Goal: Information Seeking & Learning: Learn about a topic

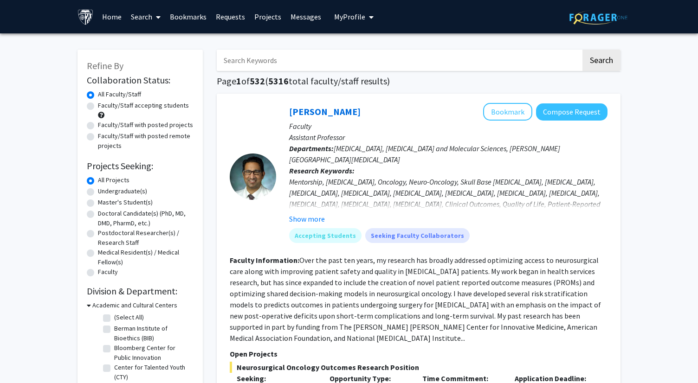
click at [112, 191] on label "Undergraduate(s)" at bounding box center [122, 192] width 49 height 10
click at [104, 191] on input "Undergraduate(s)" at bounding box center [101, 190] width 6 height 6
radio input "true"
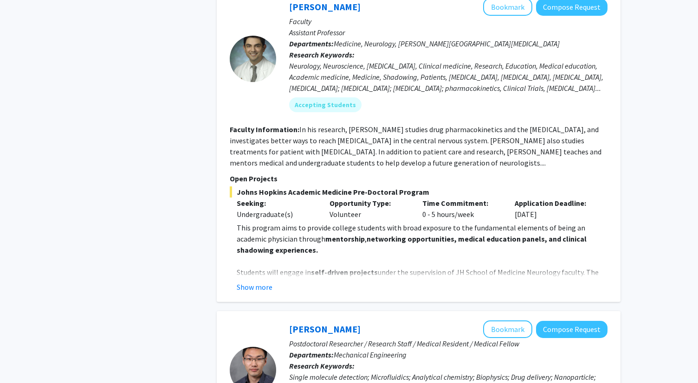
scroll to position [891, 0]
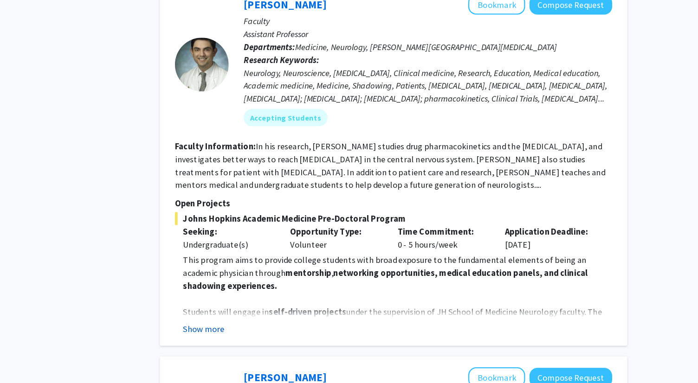
click at [257, 293] on button "Show more" at bounding box center [255, 298] width 36 height 11
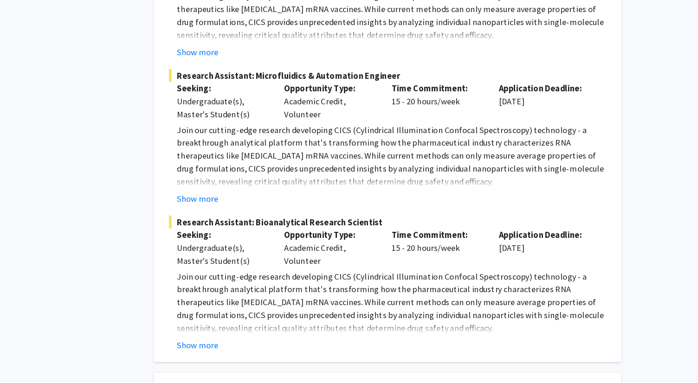
scroll to position [1783, 0]
click at [269, 344] on button "Show more" at bounding box center [255, 349] width 36 height 11
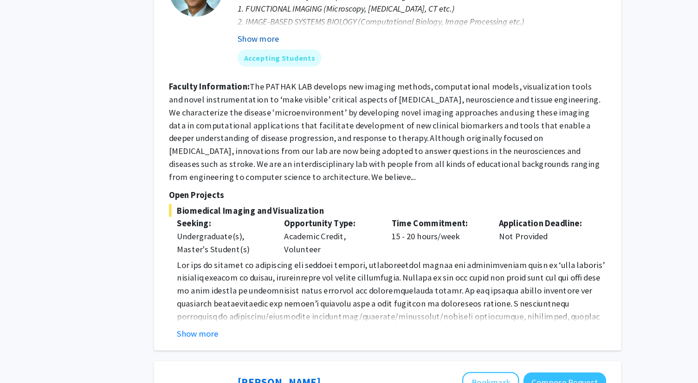
scroll to position [2554, 0]
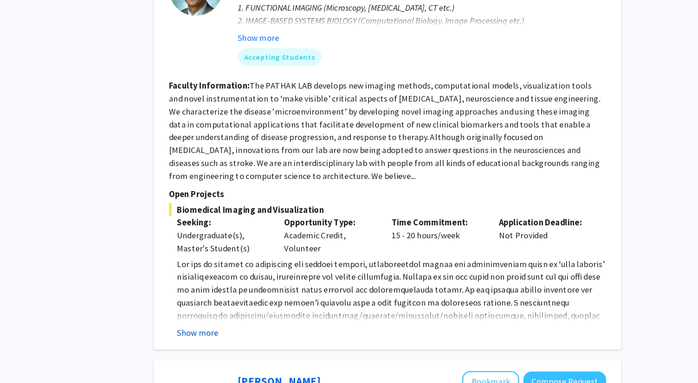
click at [255, 334] on button "Show more" at bounding box center [255, 339] width 36 height 11
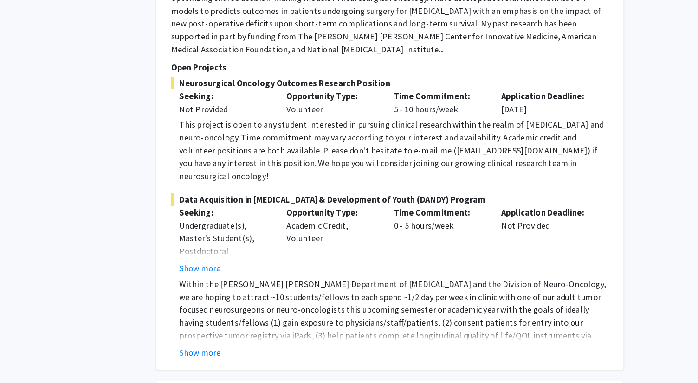
scroll to position [3965, 0]
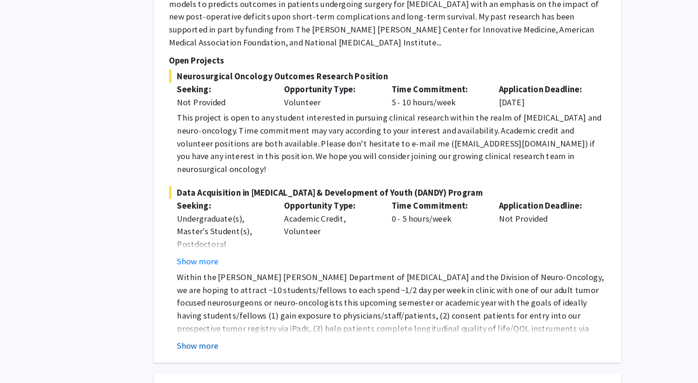
click at [256, 345] on button "Show more" at bounding box center [255, 350] width 36 height 11
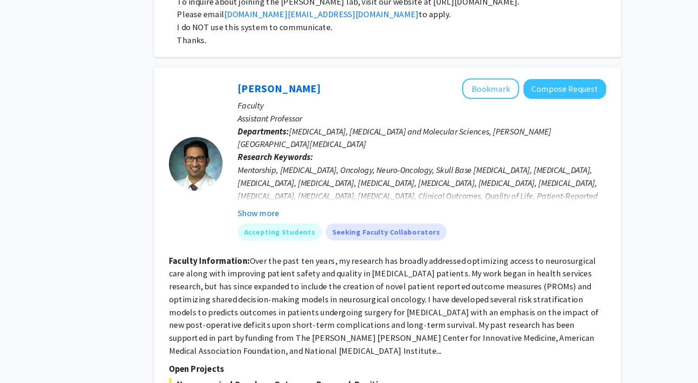
scroll to position [3747, 0]
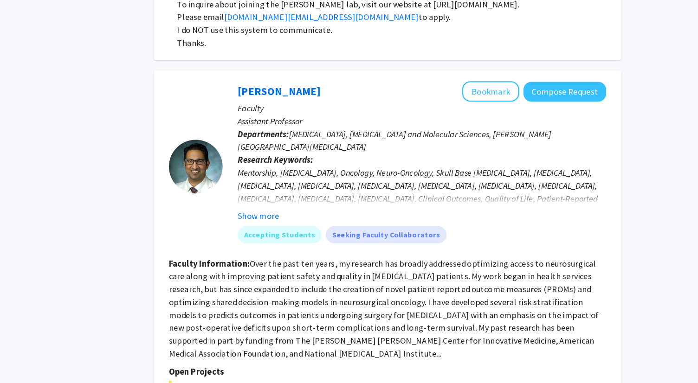
click at [508, 89] on p "Faculty" at bounding box center [448, 94] width 318 height 11
click at [505, 71] on button "Bookmark" at bounding box center [507, 80] width 49 height 18
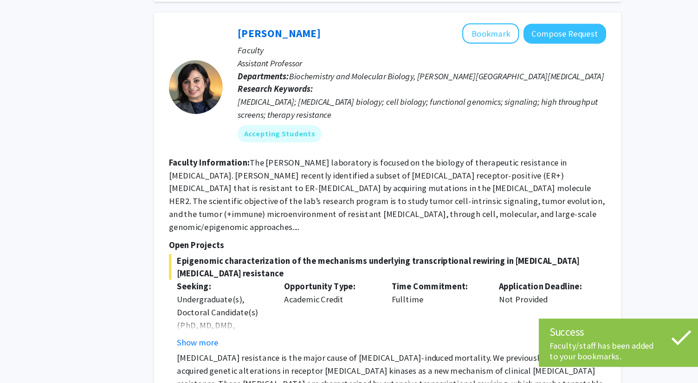
scroll to position [4394, 0]
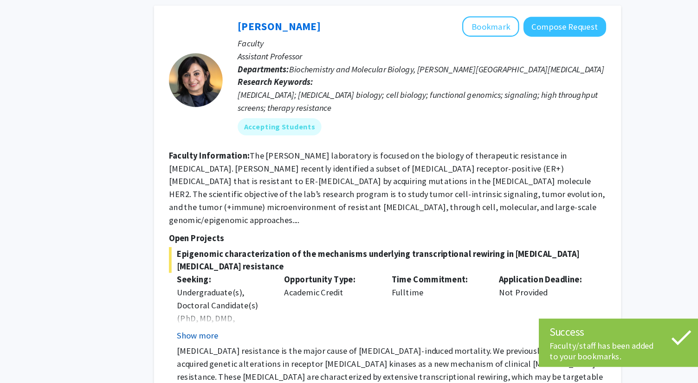
click at [262, 336] on button "Show more" at bounding box center [255, 341] width 36 height 11
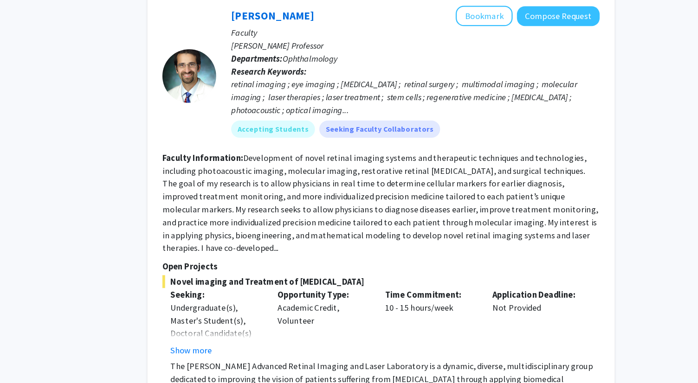
scroll to position [4876, 0]
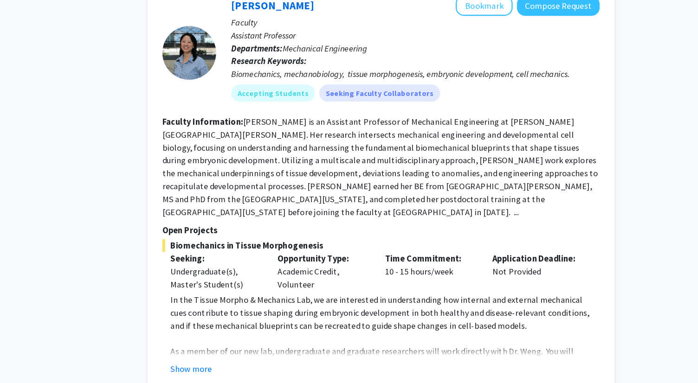
scroll to position [390, 0]
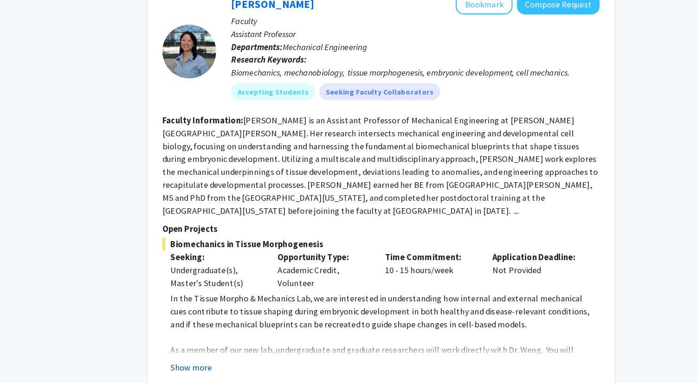
click at [256, 364] on button "Show more" at bounding box center [255, 369] width 36 height 11
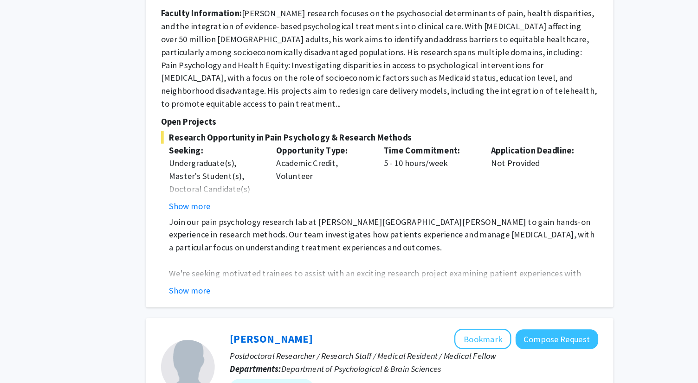
scroll to position [1164, 0]
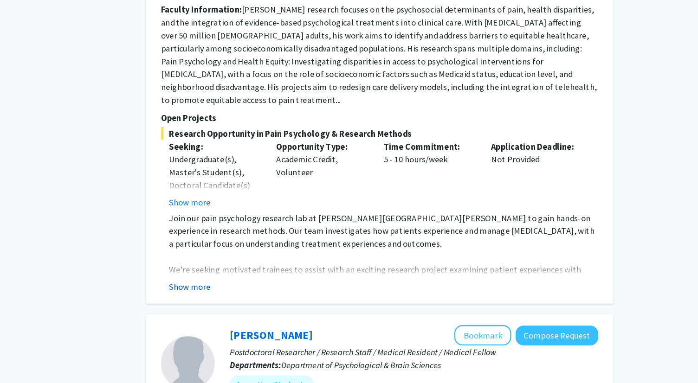
click at [261, 294] on button "Show more" at bounding box center [255, 299] width 36 height 11
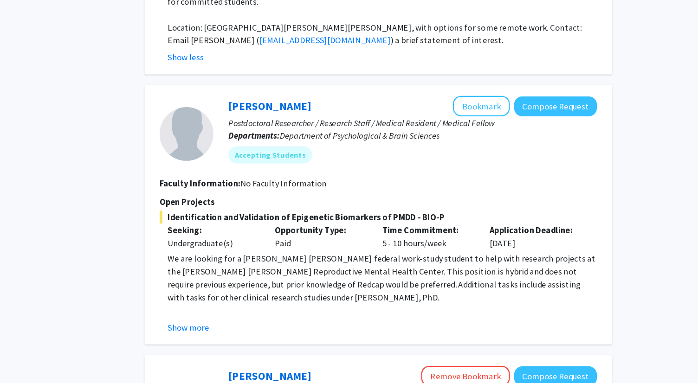
scroll to position [1531, 0]
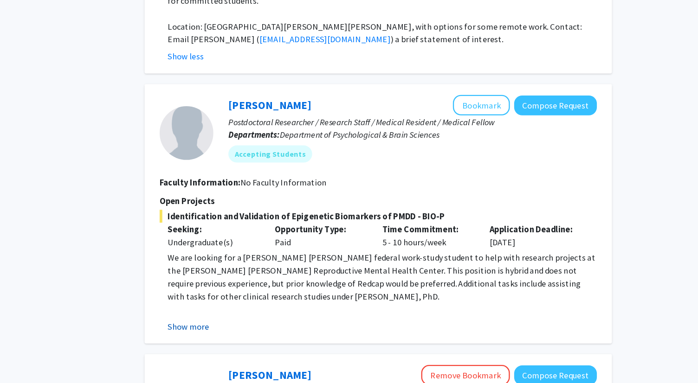
click at [265, 329] on button "Show more" at bounding box center [255, 334] width 36 height 11
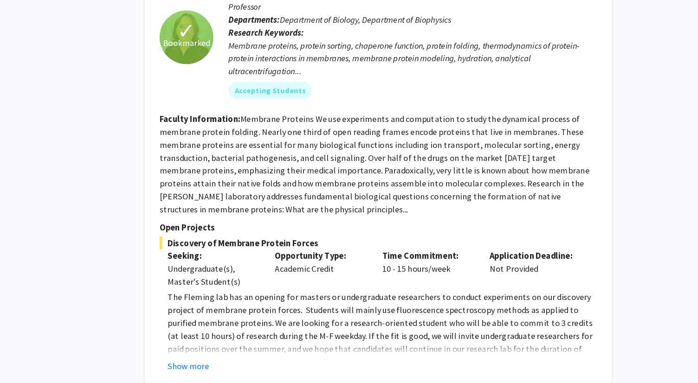
scroll to position [1987, 0]
click at [277, 362] on div "Show more" at bounding box center [422, 367] width 371 height 11
click at [267, 362] on button "Show more" at bounding box center [255, 367] width 36 height 11
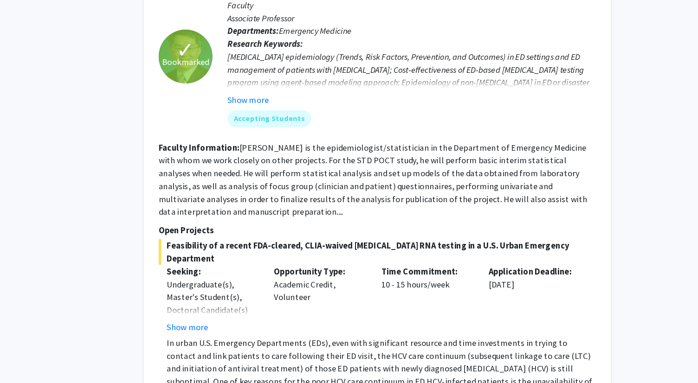
scroll to position [2781, 0]
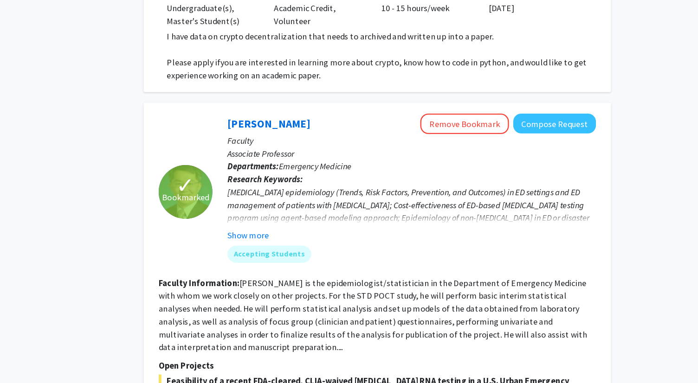
scroll to position [2627, 0]
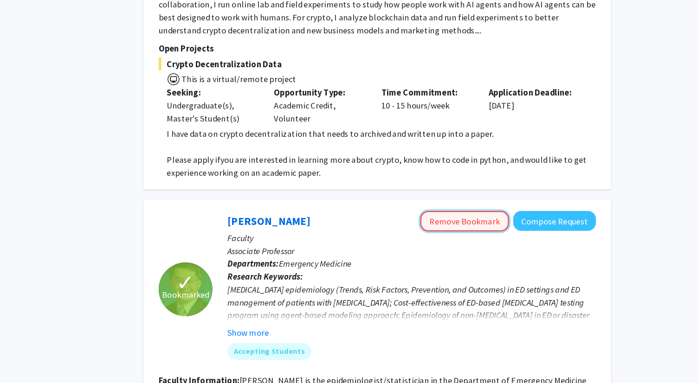
click at [488, 182] on button "Remove Bookmark" at bounding box center [494, 191] width 77 height 18
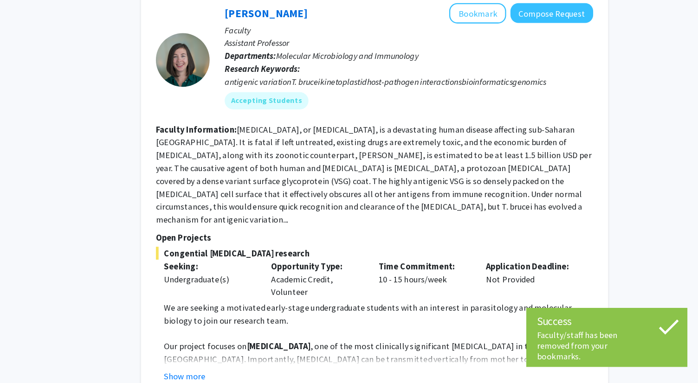
scroll to position [3641, 0]
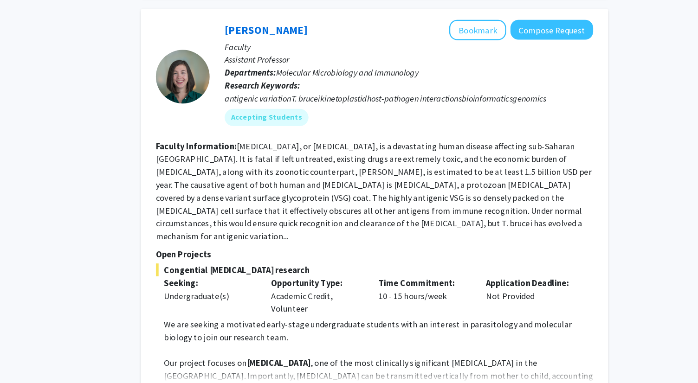
click at [252, 372] on button "Show more" at bounding box center [255, 377] width 36 height 11
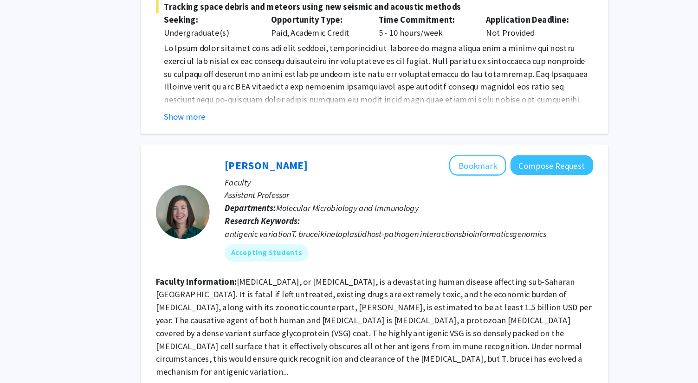
scroll to position [3536, 0]
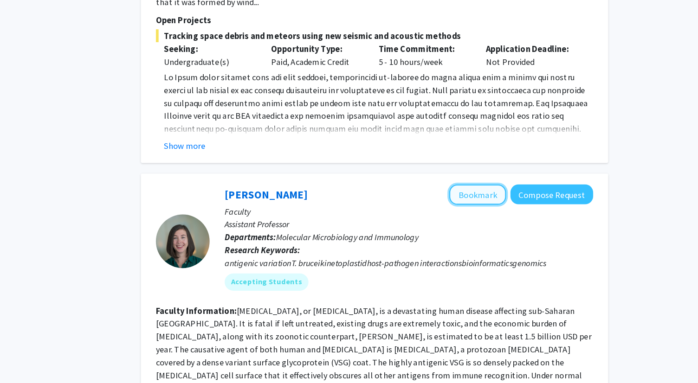
click at [515, 160] on button "Bookmark" at bounding box center [507, 169] width 49 height 18
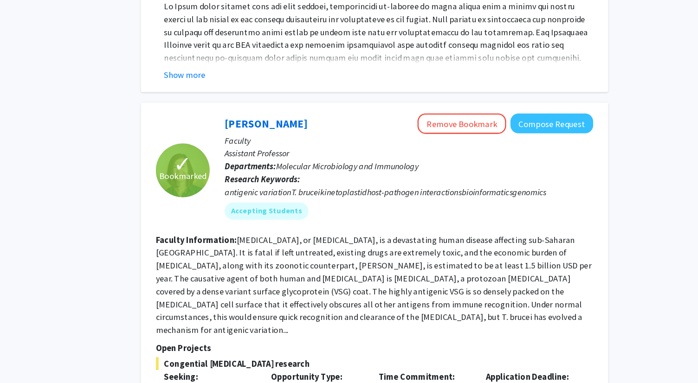
scroll to position [3575, 0]
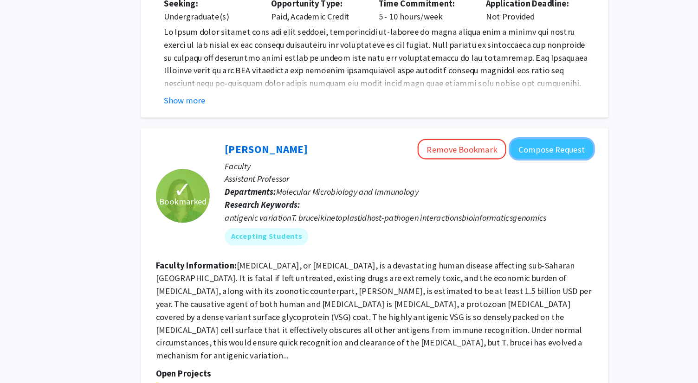
drag, startPoint x: 555, startPoint y: 31, endPoint x: 528, endPoint y: 82, distance: 57.3
click at [528, 120] on div "[PERSON_NAME] Remove Bookmark Compose Request Faculty Assistant Professor Depar…" at bounding box center [441, 169] width 331 height 99
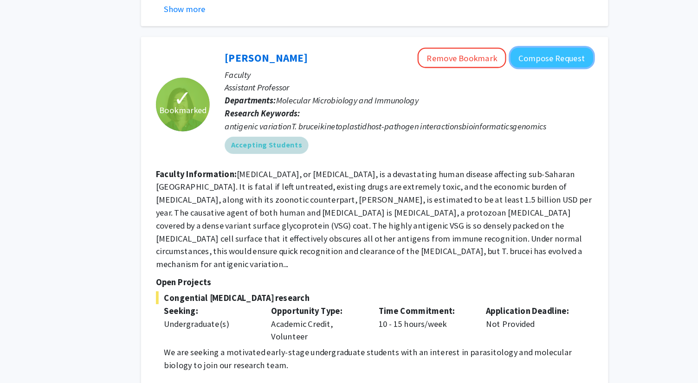
scroll to position [3607, 0]
